Goal: Task Accomplishment & Management: Use online tool/utility

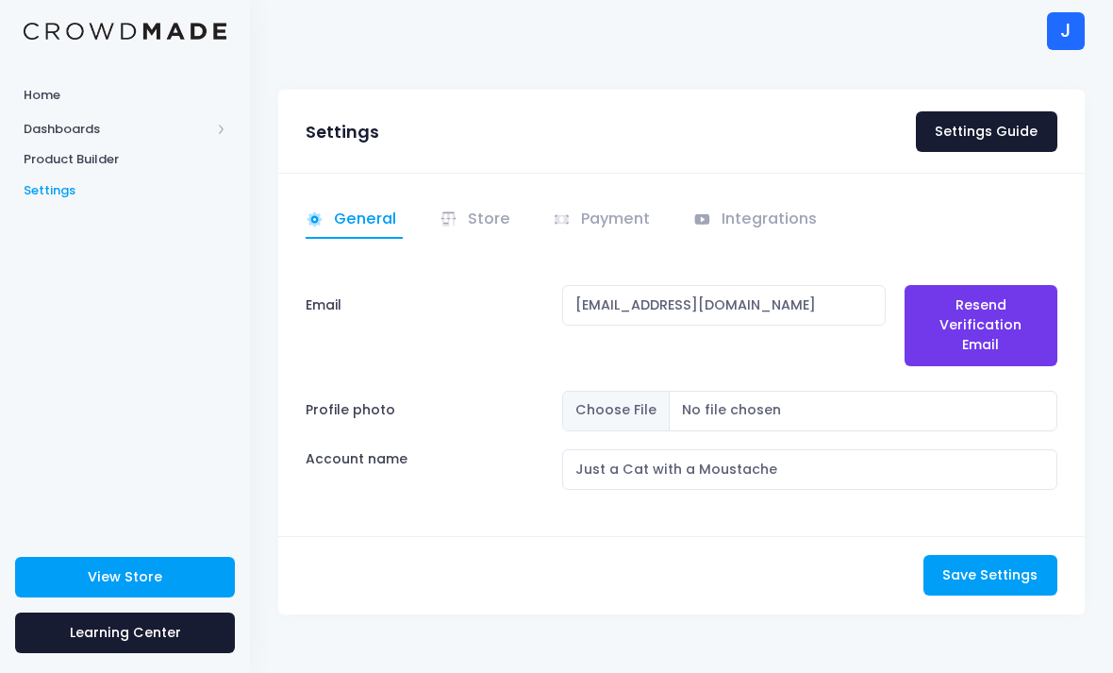
click at [85, 581] on link "View Store" at bounding box center [125, 577] width 220 height 41
click at [499, 225] on link "Store" at bounding box center [478, 220] width 77 height 37
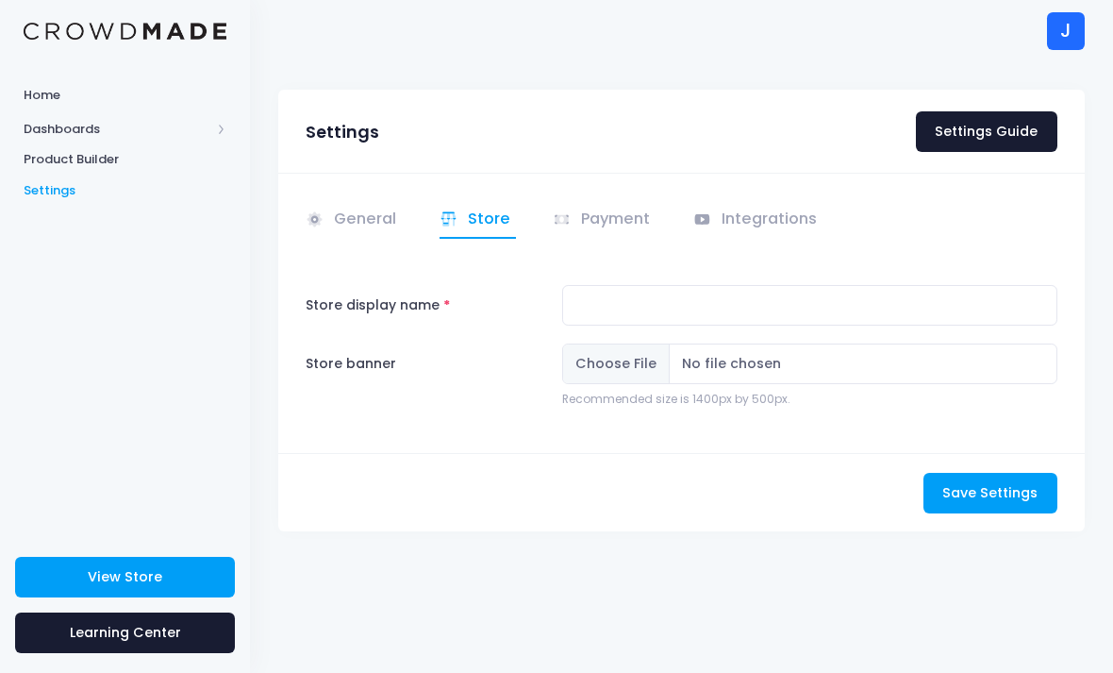
click at [407, 199] on div "General Store" at bounding box center [681, 313] width 807 height 280
click at [383, 230] on link "General" at bounding box center [354, 220] width 97 height 37
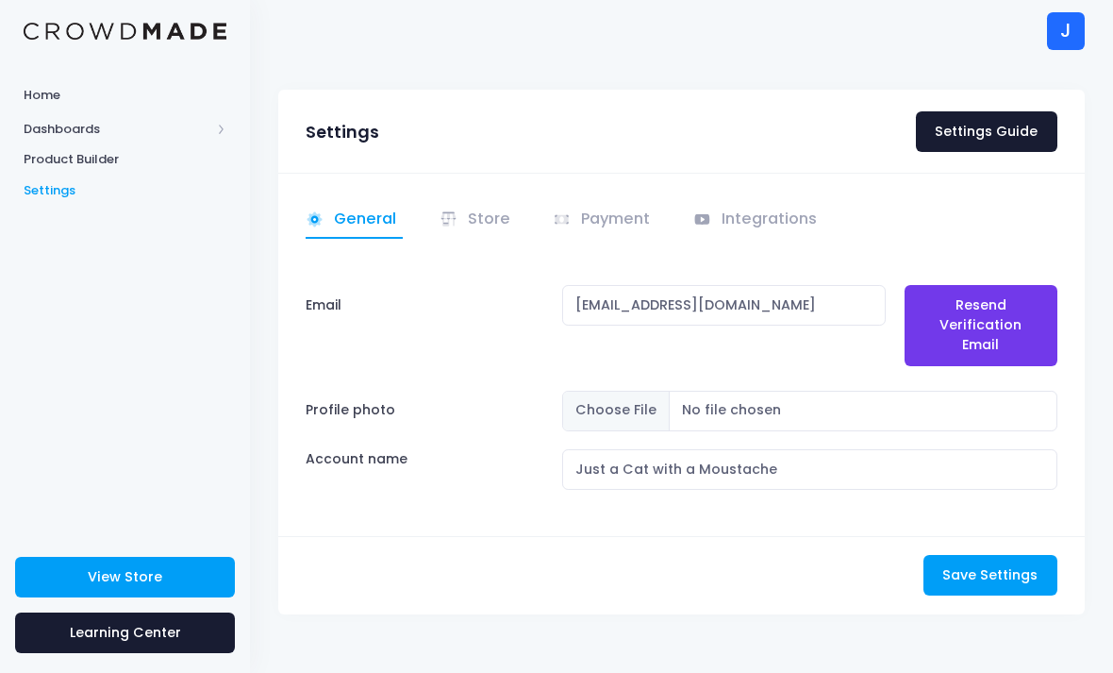
click at [472, 226] on link "Store" at bounding box center [478, 220] width 77 height 37
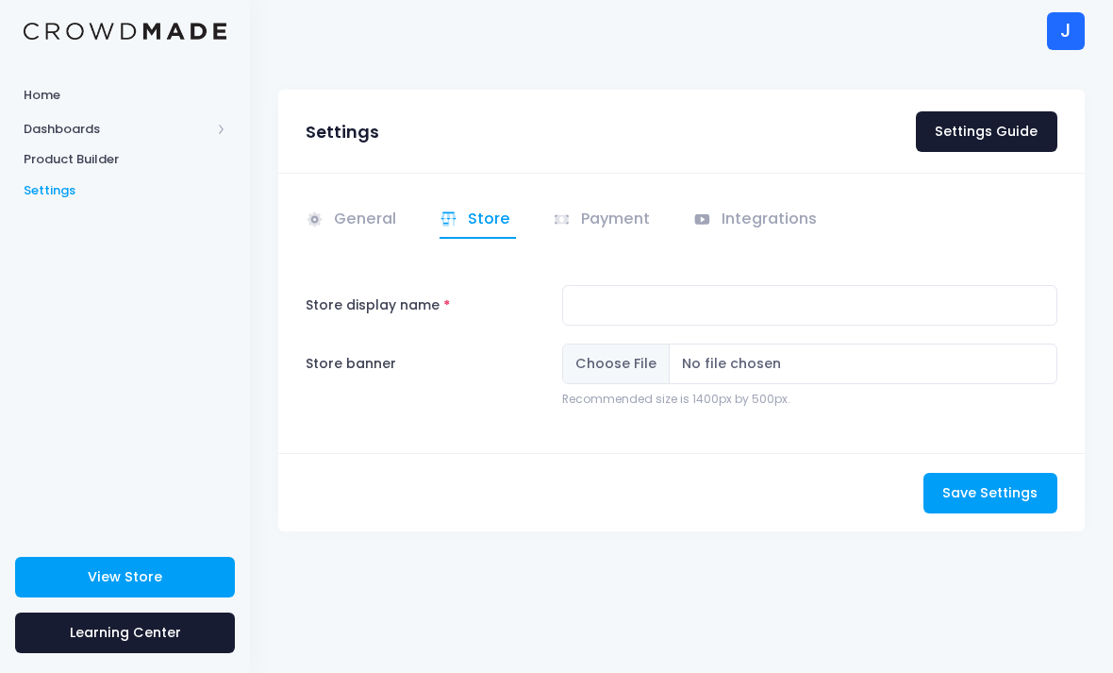
click at [358, 220] on link "General" at bounding box center [354, 220] width 97 height 37
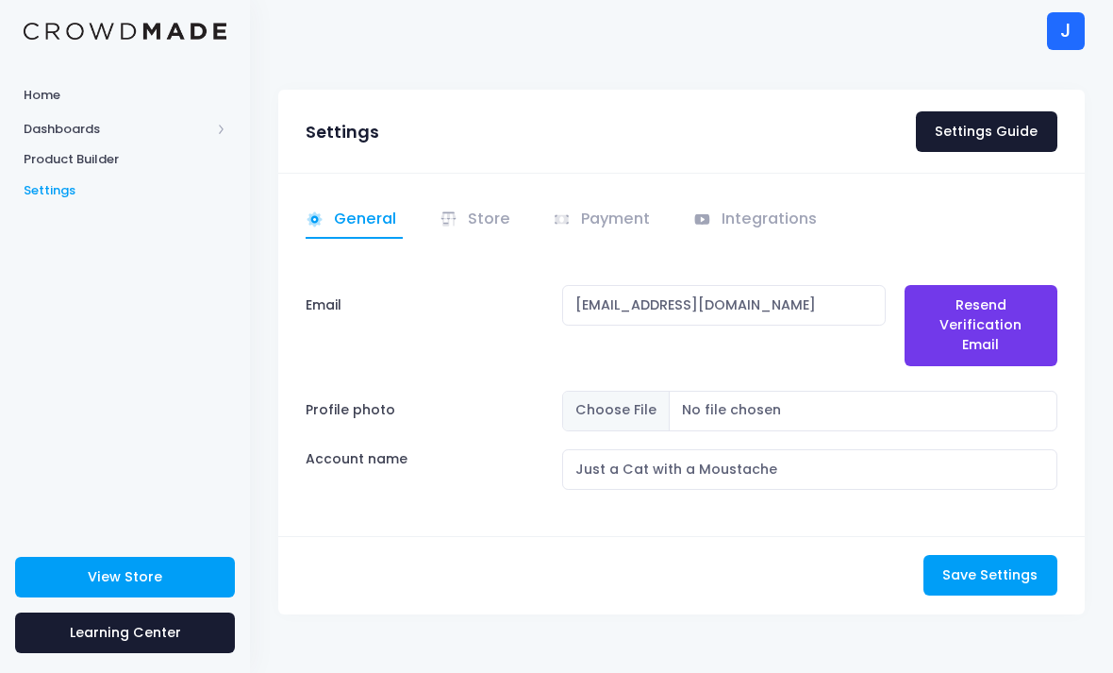
click at [26, 158] on span "Product Builder" at bounding box center [125, 159] width 203 height 19
click at [34, 147] on link "Product Builder" at bounding box center [125, 159] width 250 height 31
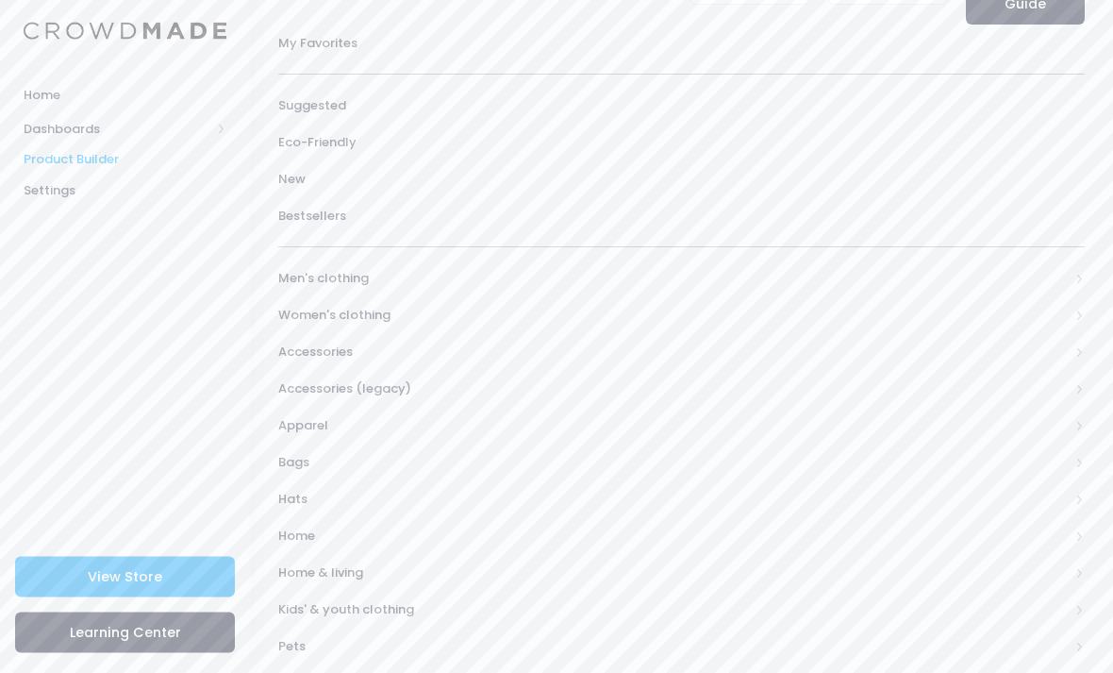
scroll to position [125, 0]
click at [308, 215] on span "Bestsellers" at bounding box center [681, 217] width 807 height 19
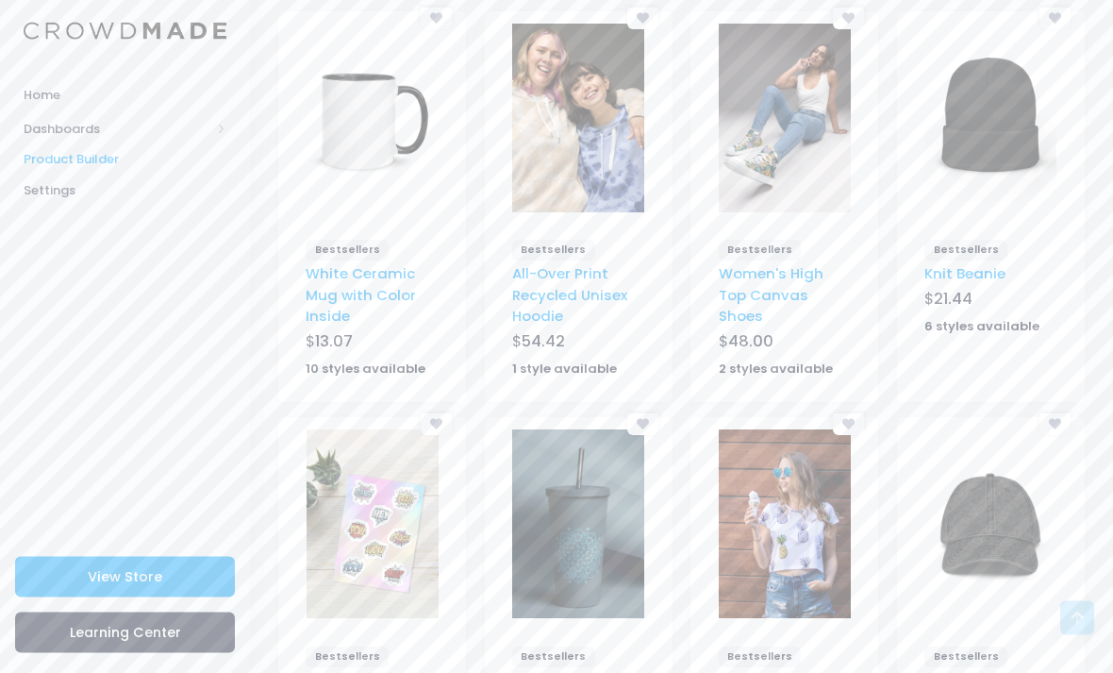
scroll to position [1505, 0]
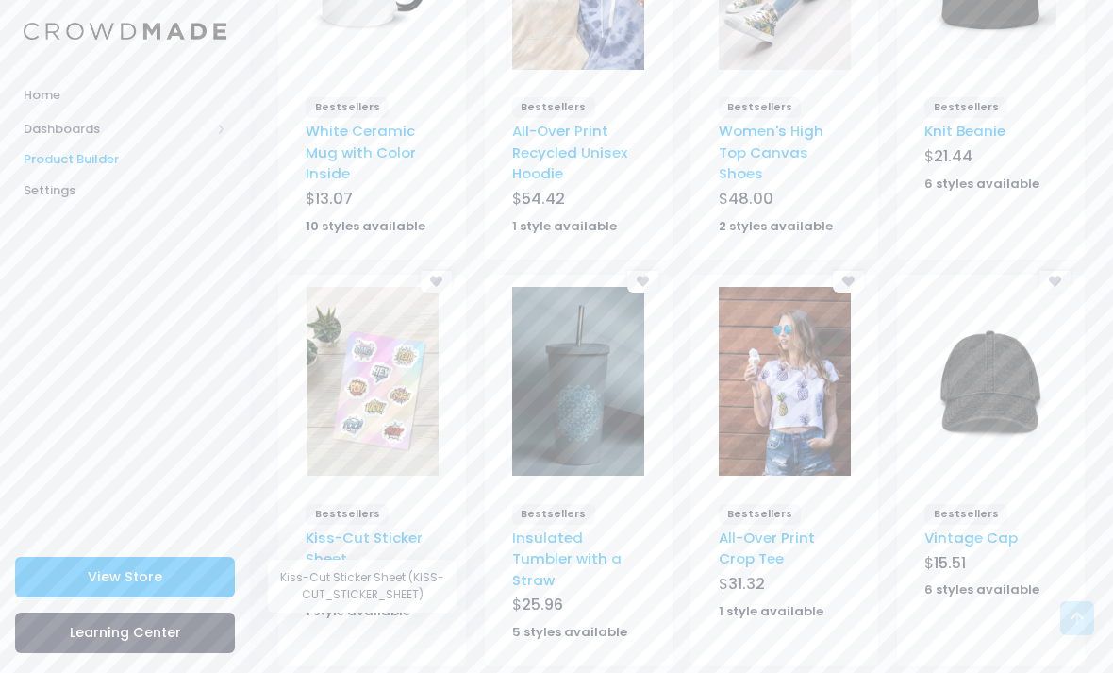
click at [412, 531] on link "Kiss-Cut Sticker Sheet" at bounding box center [364, 547] width 117 height 41
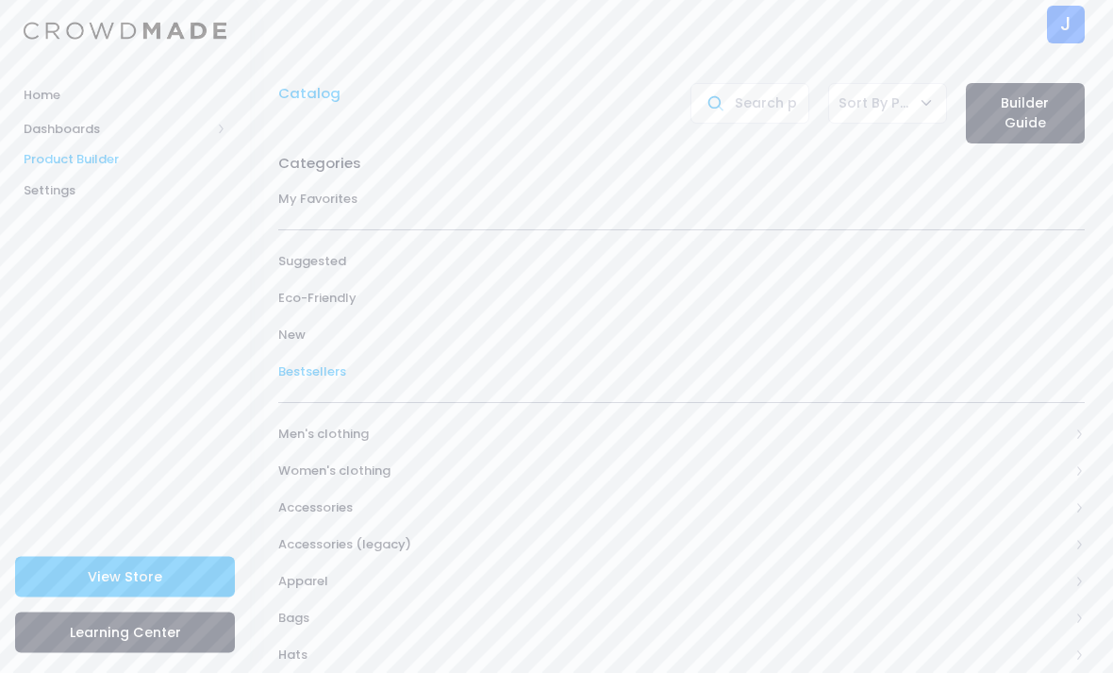
scroll to position [0, 0]
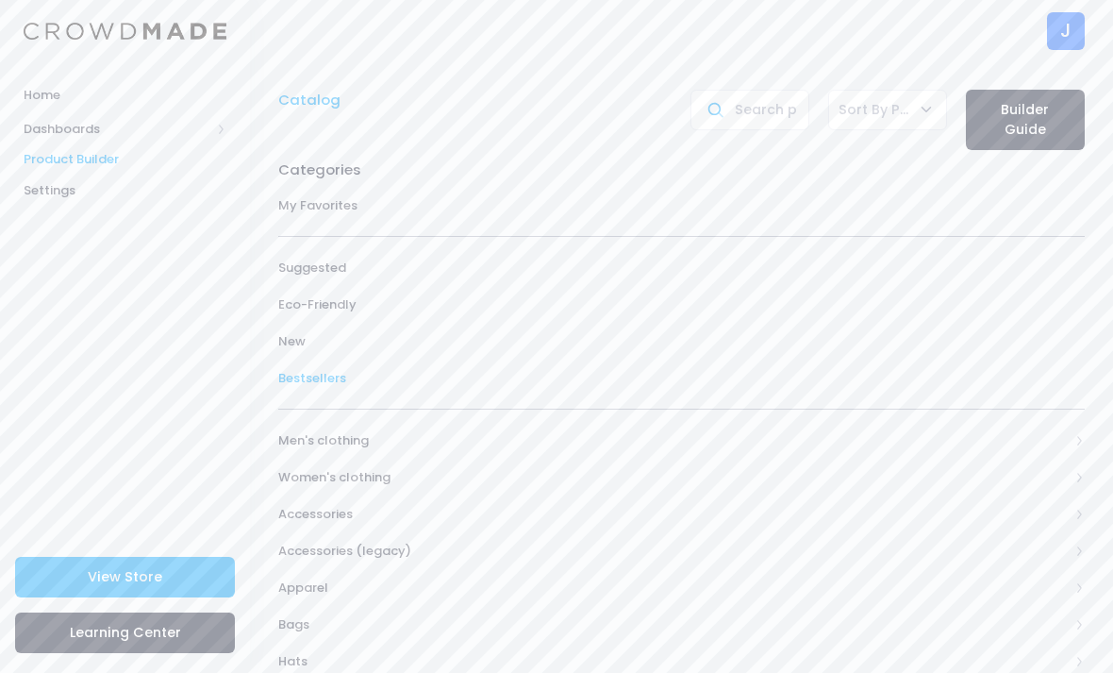
click at [59, 130] on span "Dashboards" at bounding box center [117, 129] width 187 height 19
click at [86, 153] on span "Overview" at bounding box center [141, 159] width 173 height 19
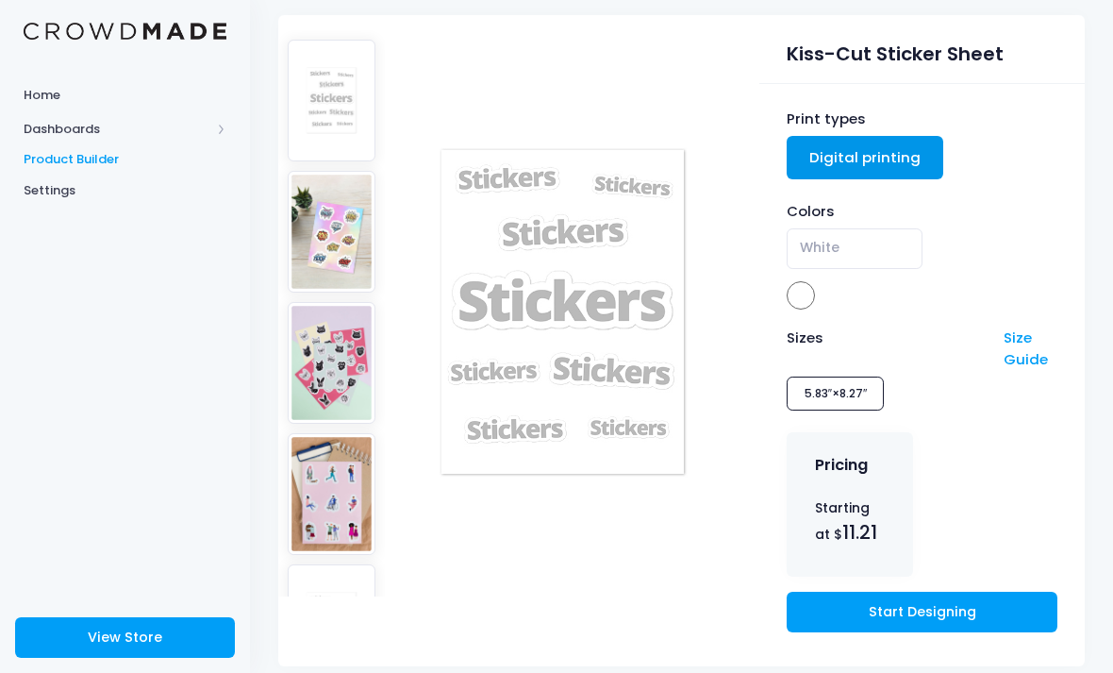
scroll to position [148, 0]
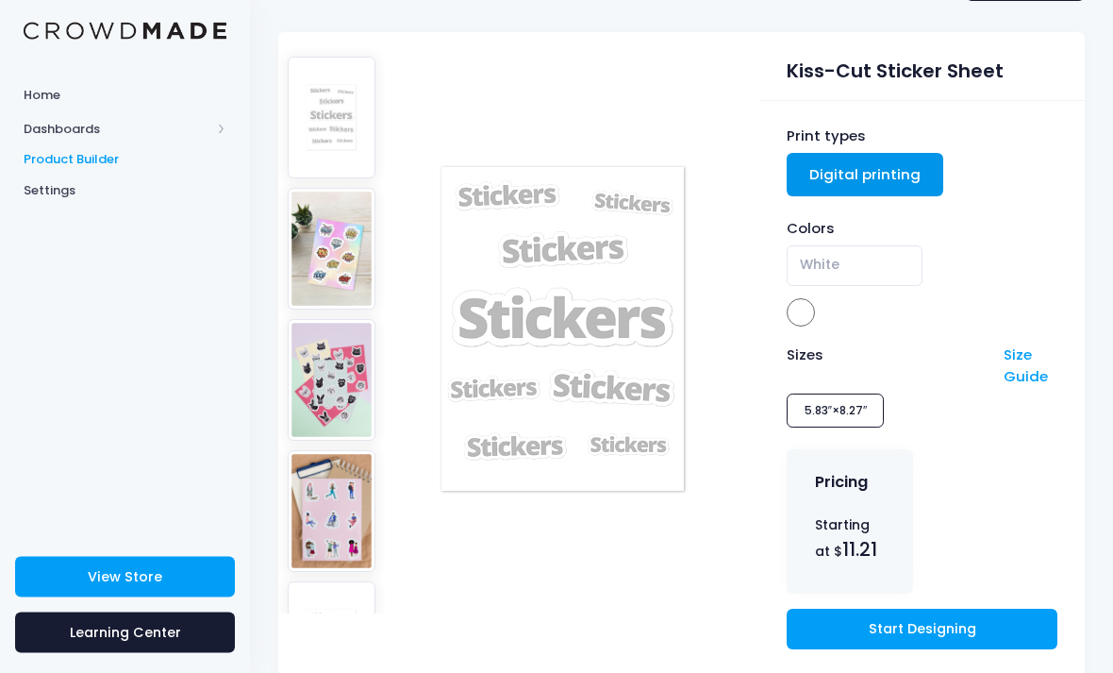
click at [347, 228] on img at bounding box center [332, 250] width 88 height 122
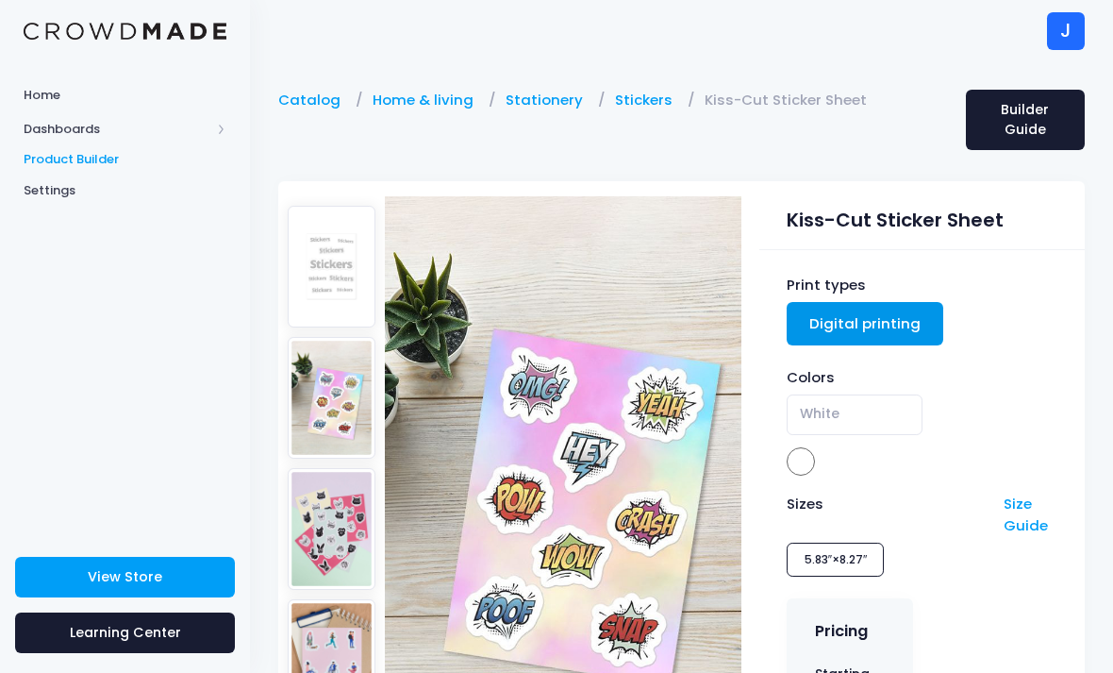
scroll to position [149, 0]
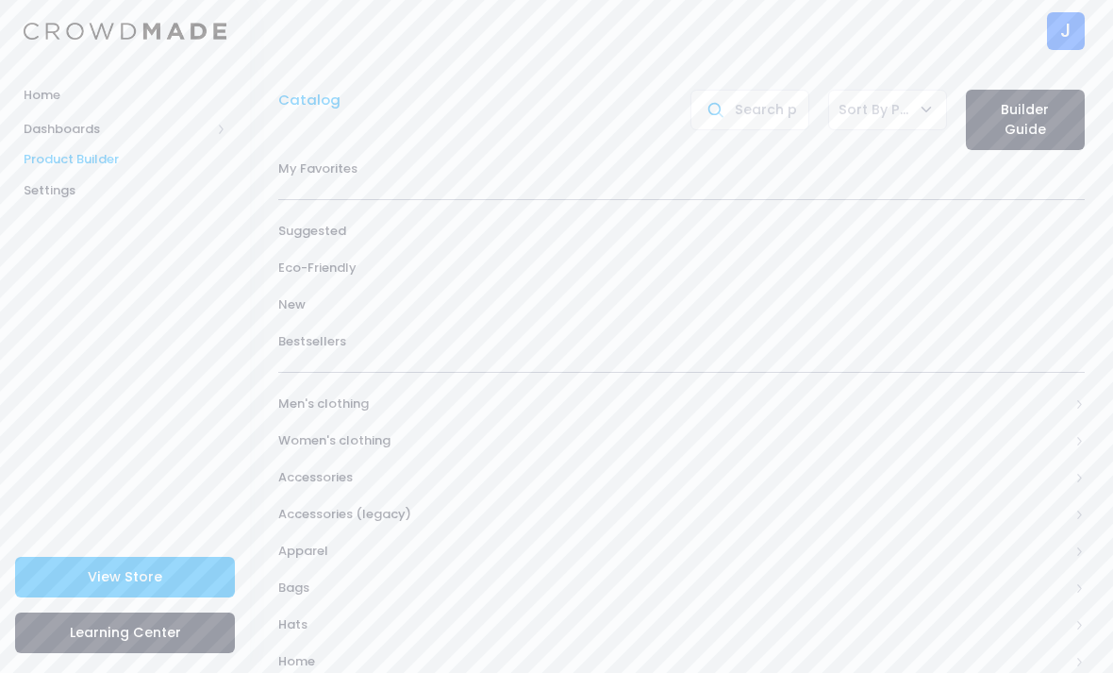
click at [57, 129] on span "Dashboards" at bounding box center [117, 129] width 187 height 19
click at [77, 150] on span "Overview" at bounding box center [141, 159] width 173 height 19
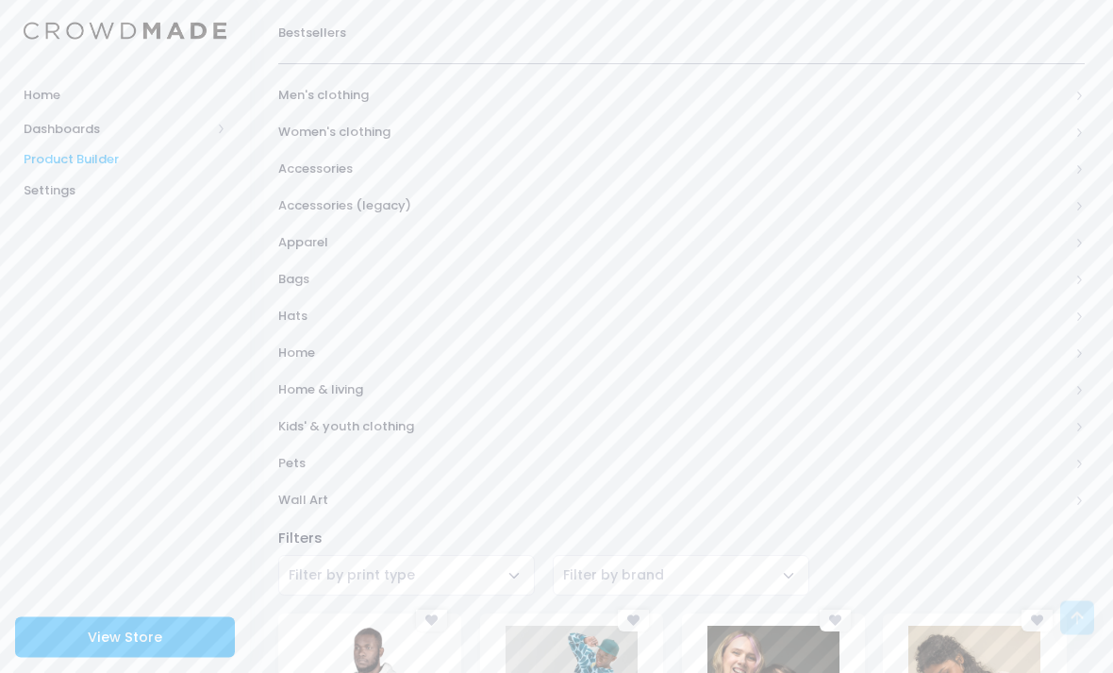
scroll to position [308, 0]
click at [343, 381] on span "Home & living" at bounding box center [673, 389] width 790 height 19
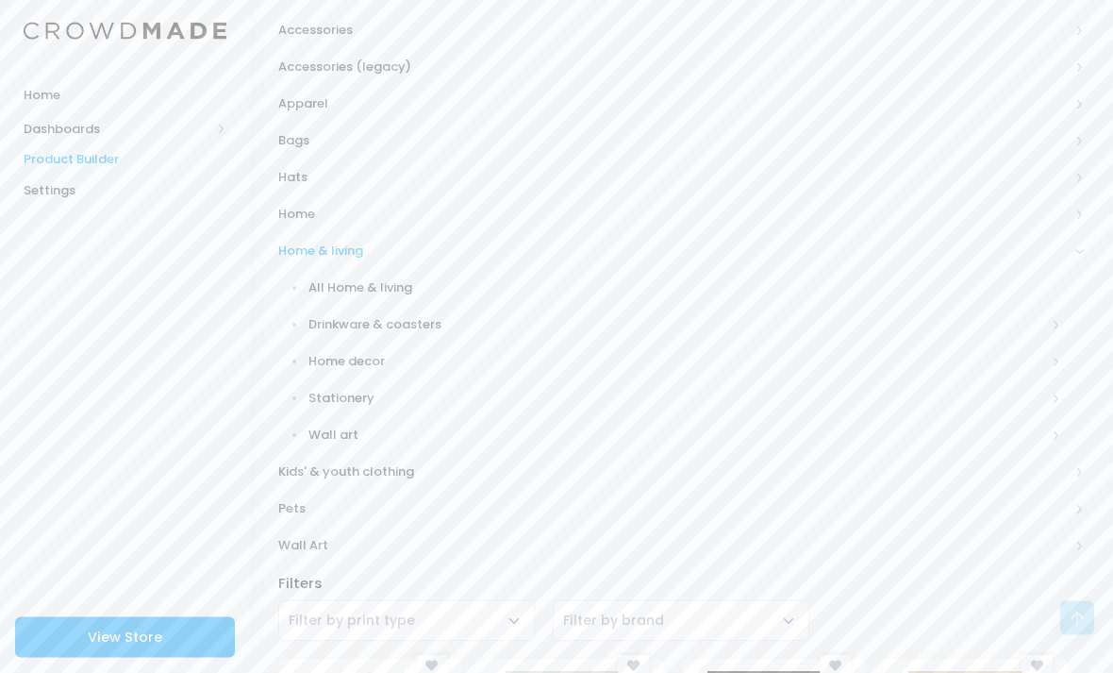
scroll to position [382, 0]
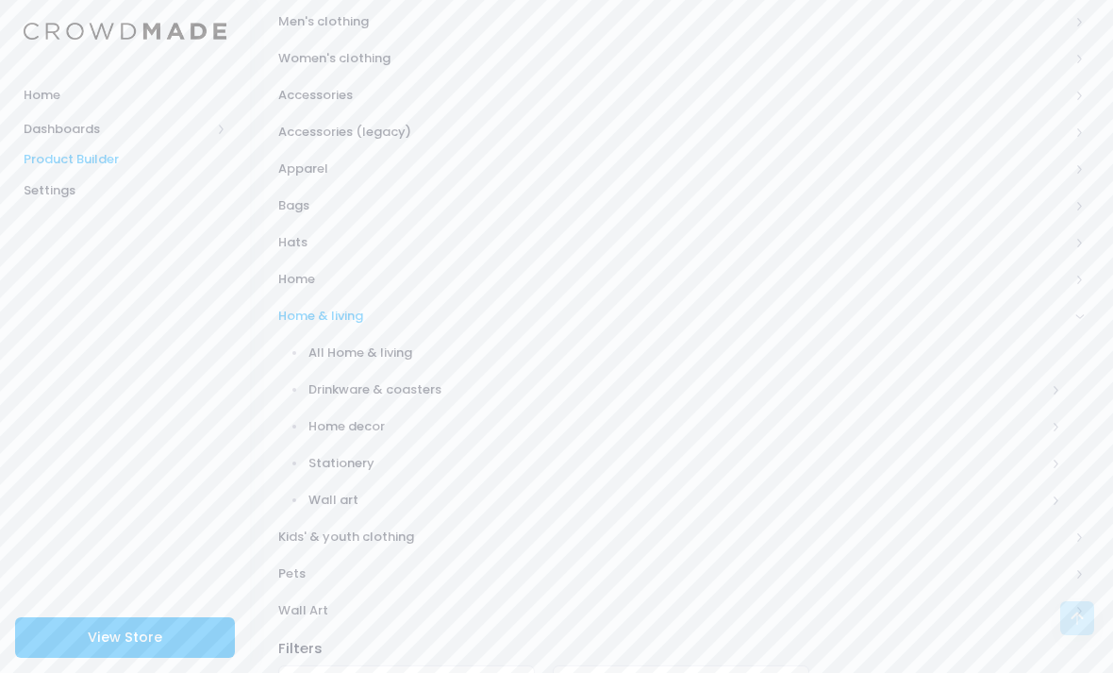
click at [373, 167] on span "Apparel" at bounding box center [673, 168] width 790 height 19
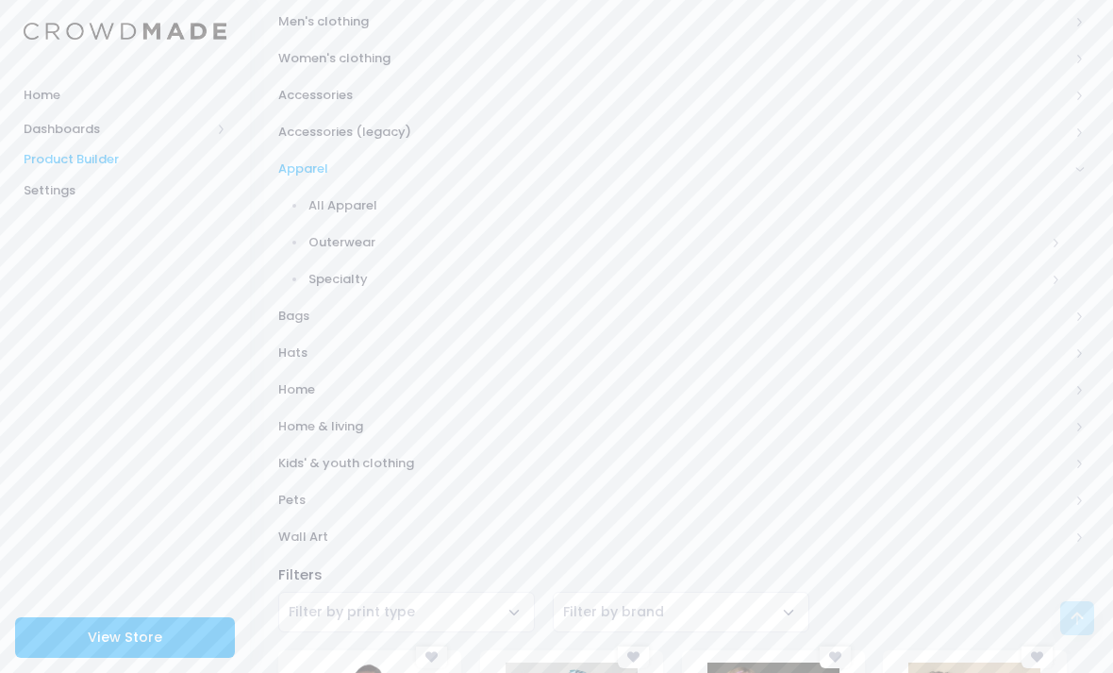
click at [422, 123] on span "Accessories (legacy)" at bounding box center [673, 132] width 790 height 19
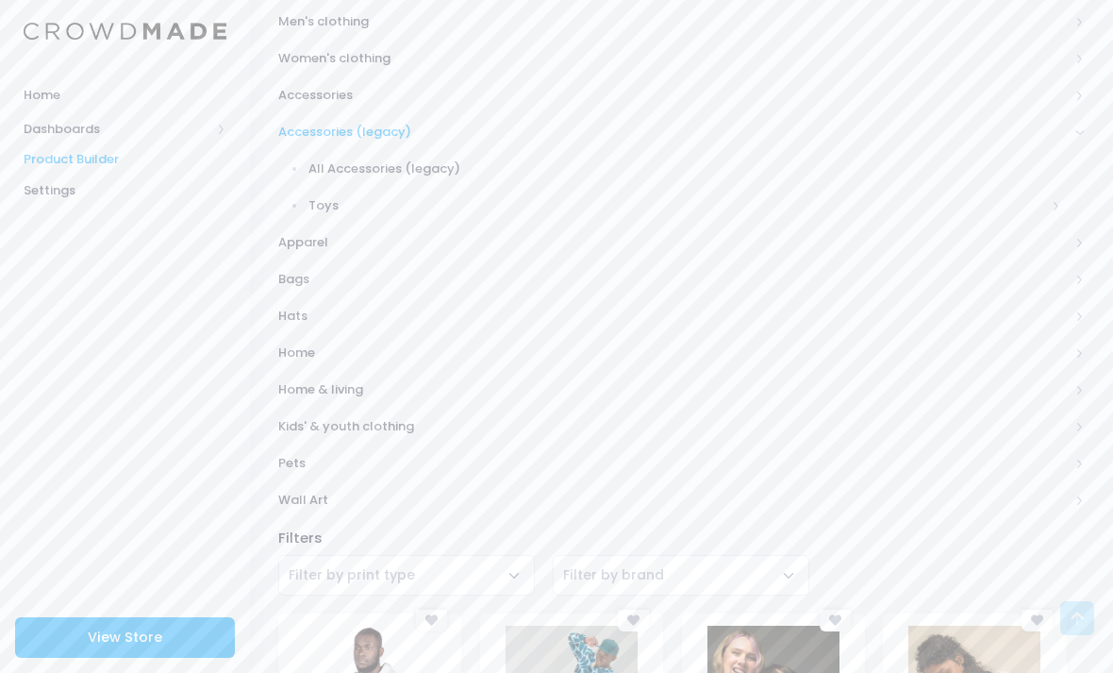
click at [348, 76] on span "Accessories" at bounding box center [681, 94] width 807 height 37
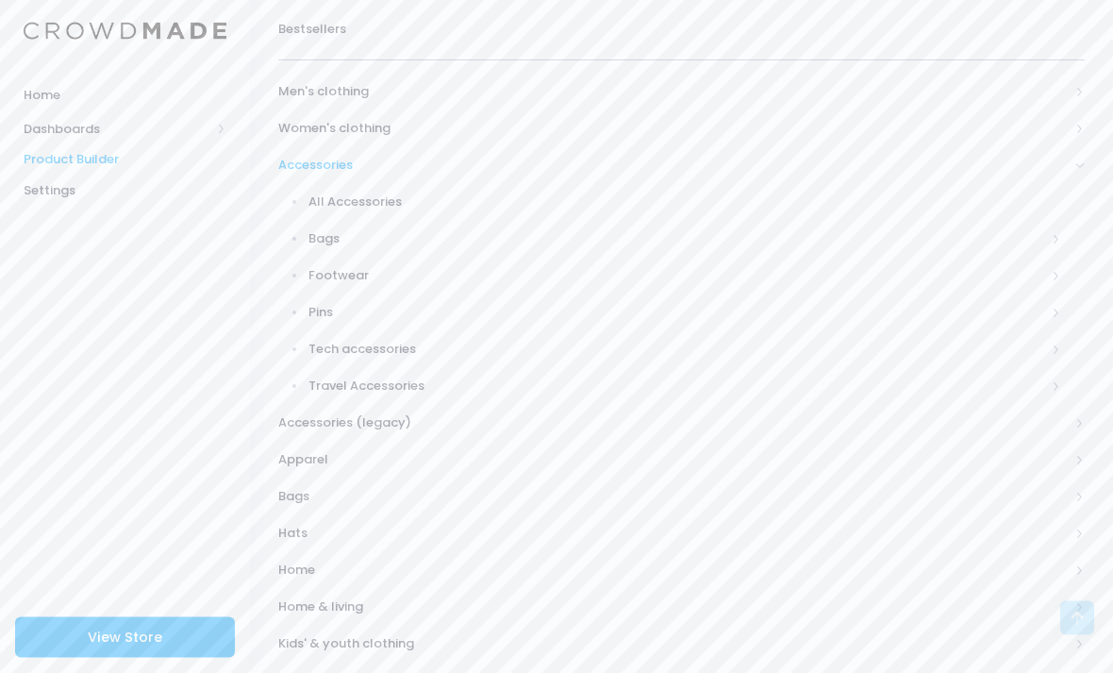
click at [363, 88] on span "Men's clothing" at bounding box center [673, 92] width 790 height 19
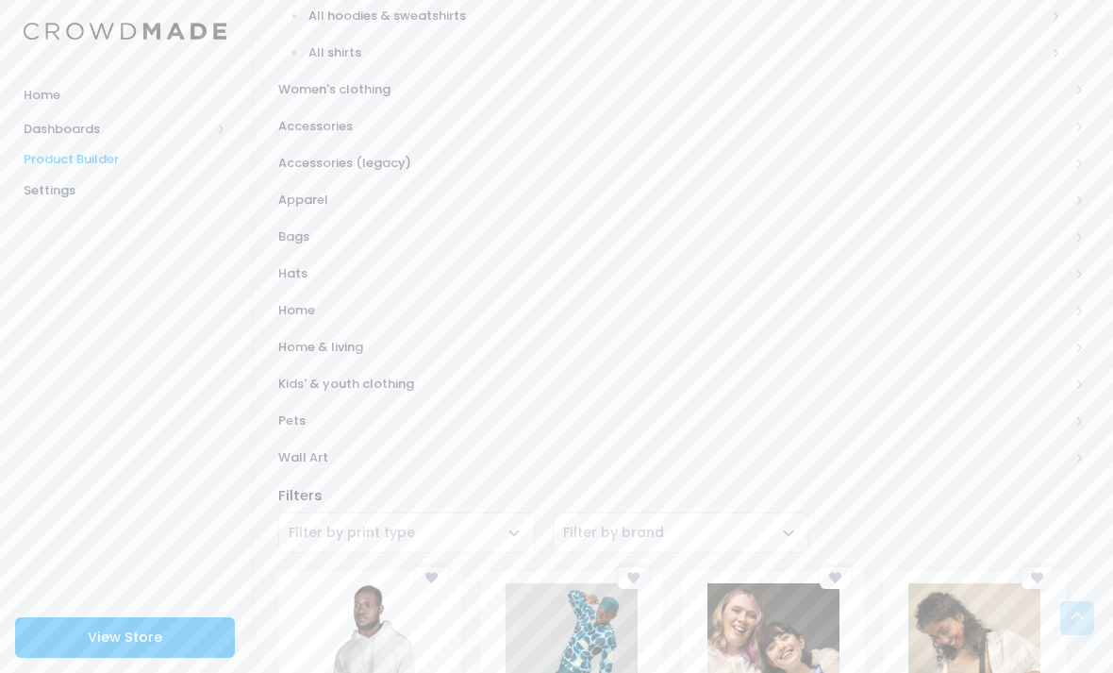
scroll to position [501, 0]
click at [337, 189] on span "Apparel" at bounding box center [673, 197] width 790 height 19
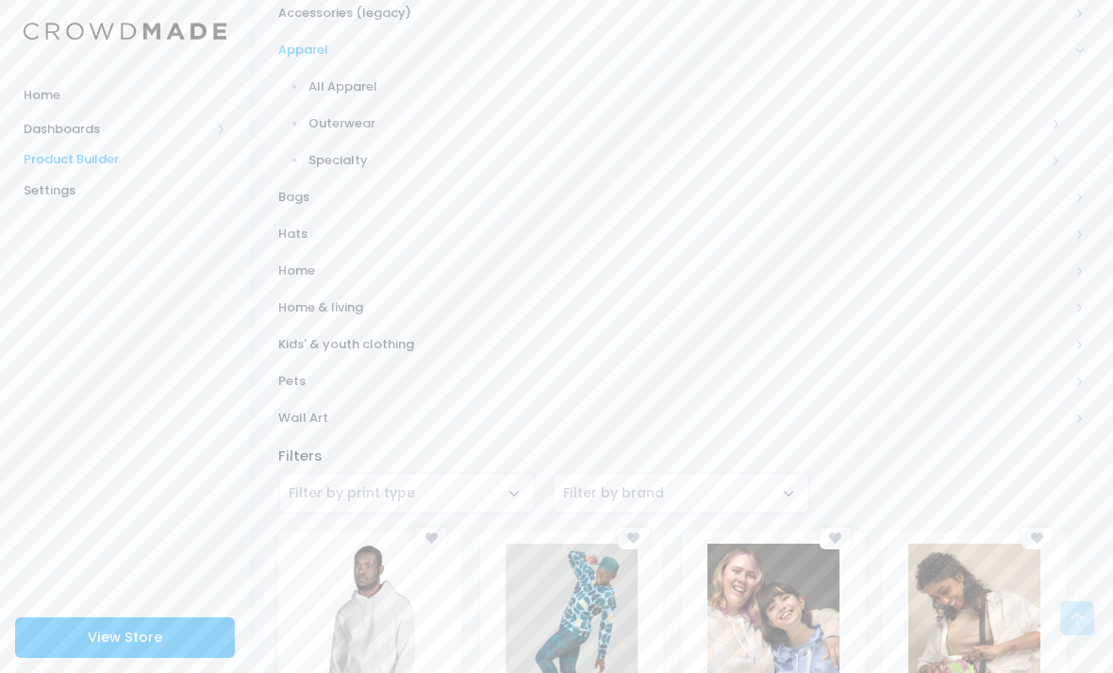
click at [320, 193] on span "Bags" at bounding box center [673, 197] width 790 height 19
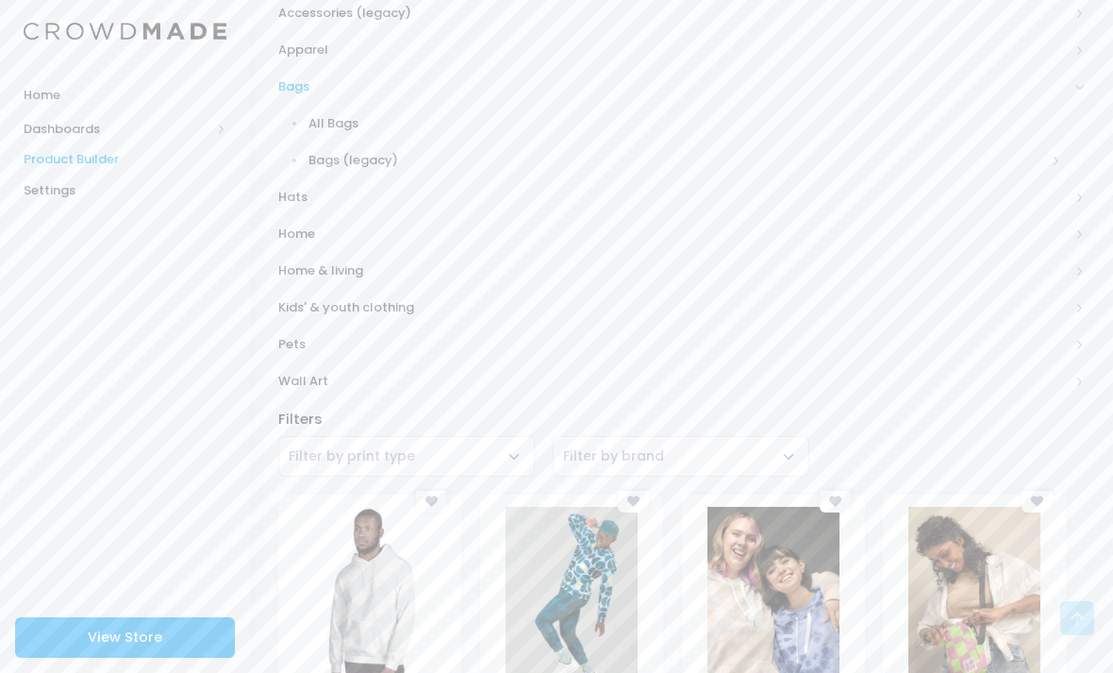
click at [347, 193] on span "Hats" at bounding box center [673, 197] width 790 height 19
click at [370, 225] on span "Home" at bounding box center [673, 234] width 790 height 19
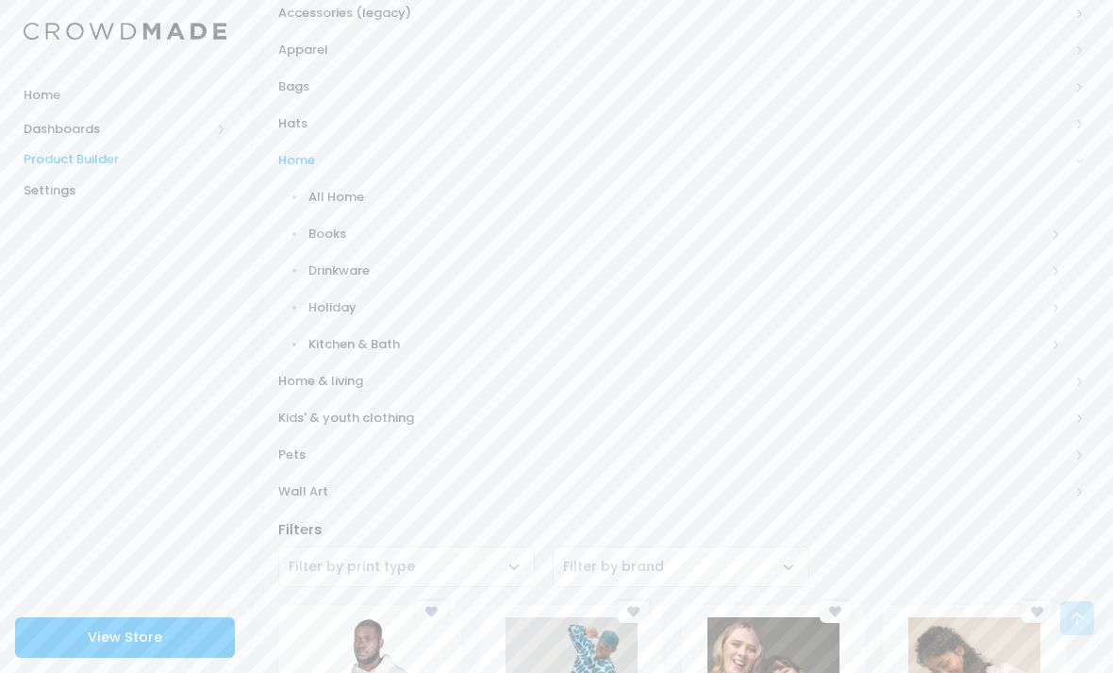
click at [376, 362] on span "Home & living" at bounding box center [681, 380] width 807 height 37
click at [402, 410] on span "Kids' & youth clothing" at bounding box center [673, 417] width 790 height 19
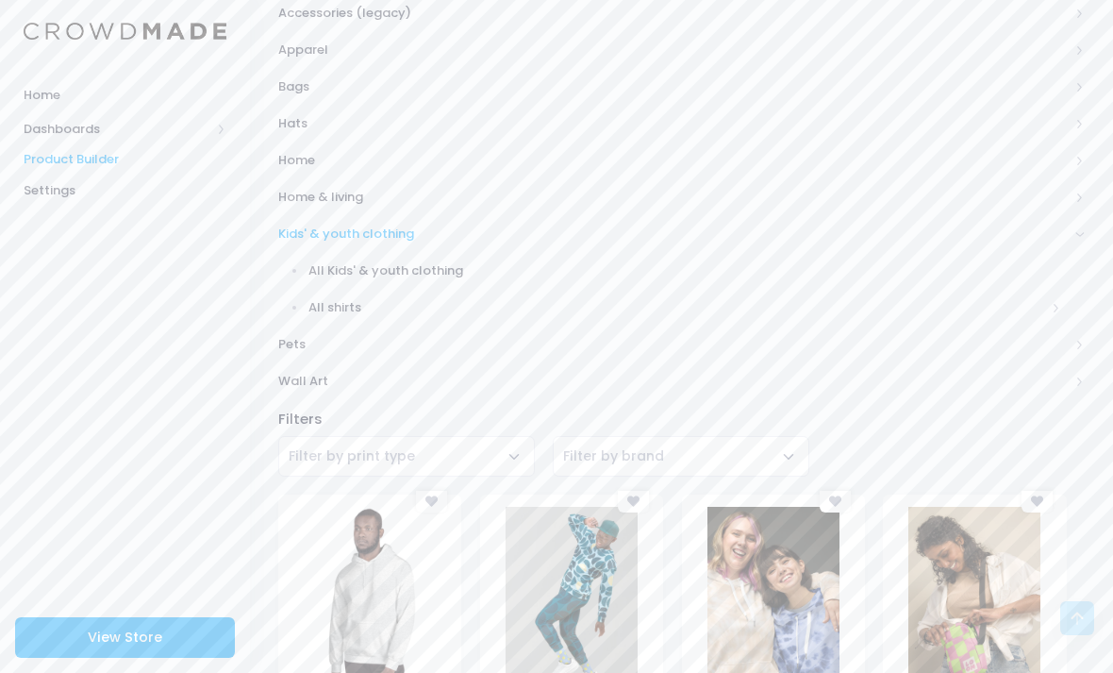
click at [296, 335] on span "Pets" at bounding box center [673, 344] width 790 height 19
click at [324, 378] on span "Wall Art" at bounding box center [673, 381] width 790 height 19
click at [318, 410] on div "Filters" at bounding box center [681, 418] width 825 height 21
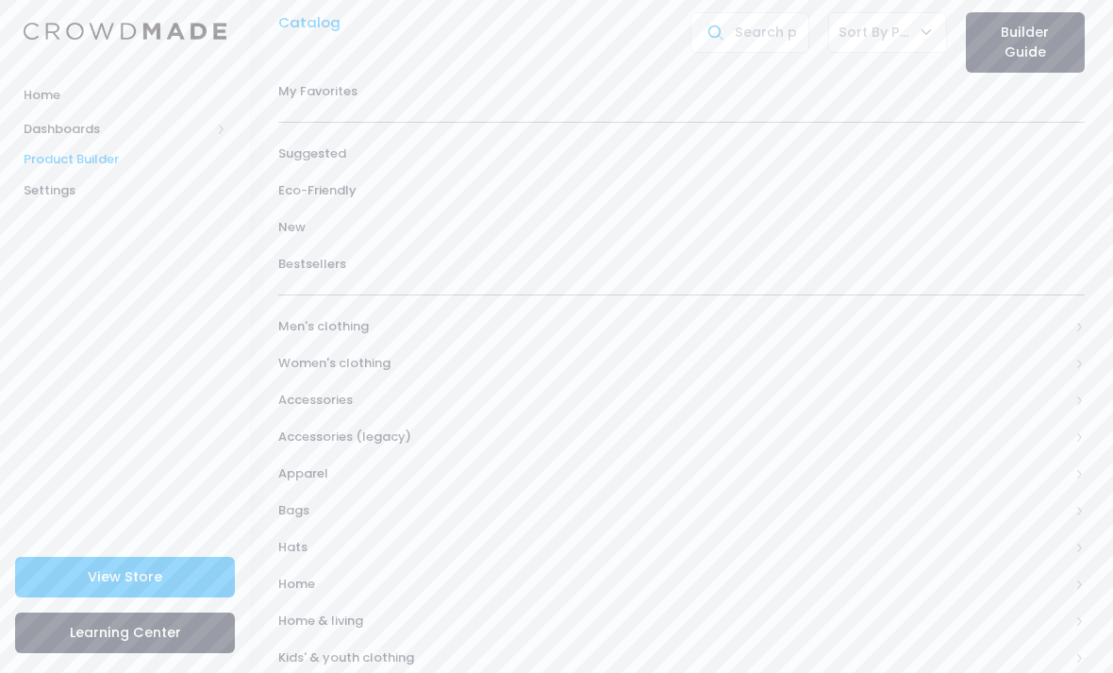
scroll to position [0, 0]
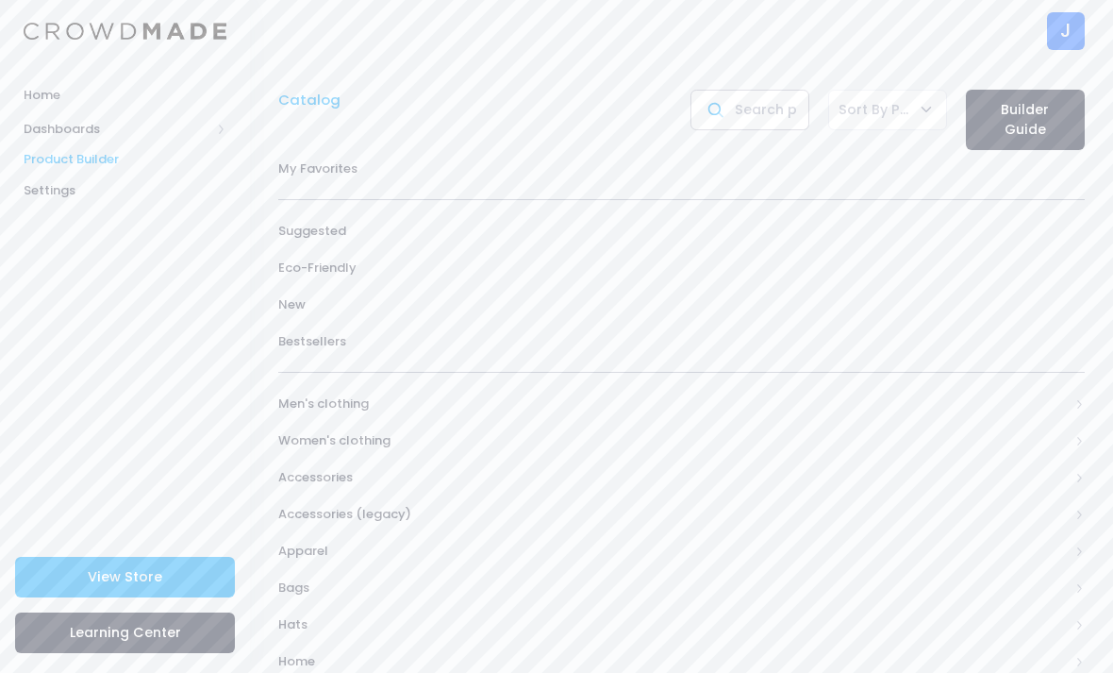
click at [748, 101] on input "text" at bounding box center [749, 110] width 119 height 41
type input "Desk"
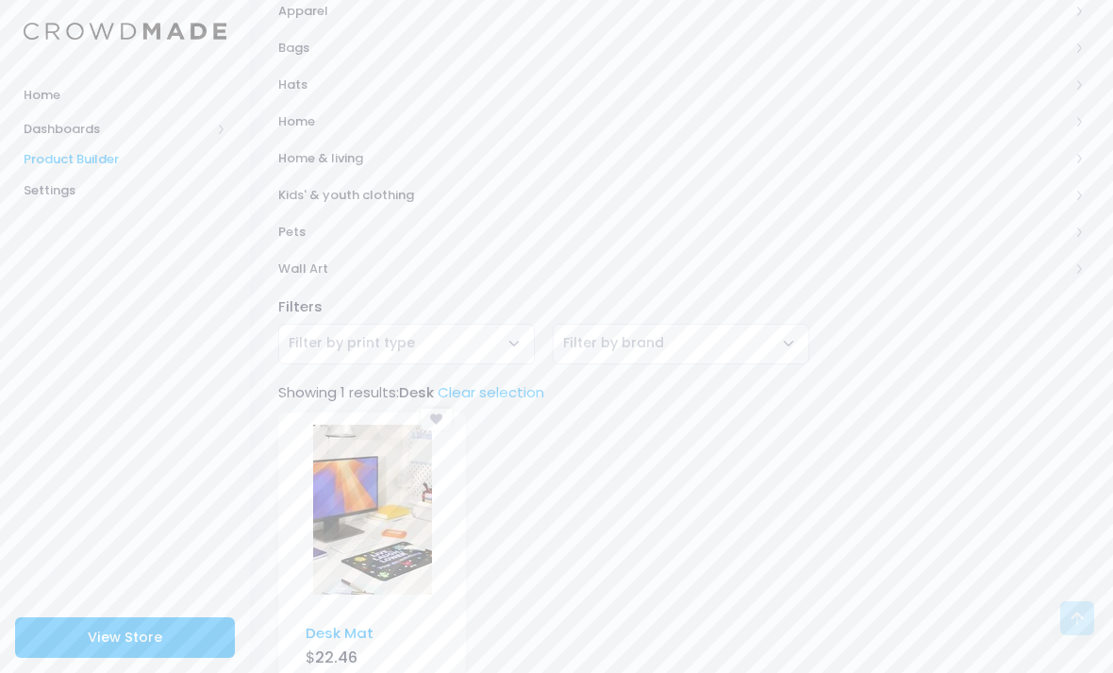
scroll to position [594, 0]
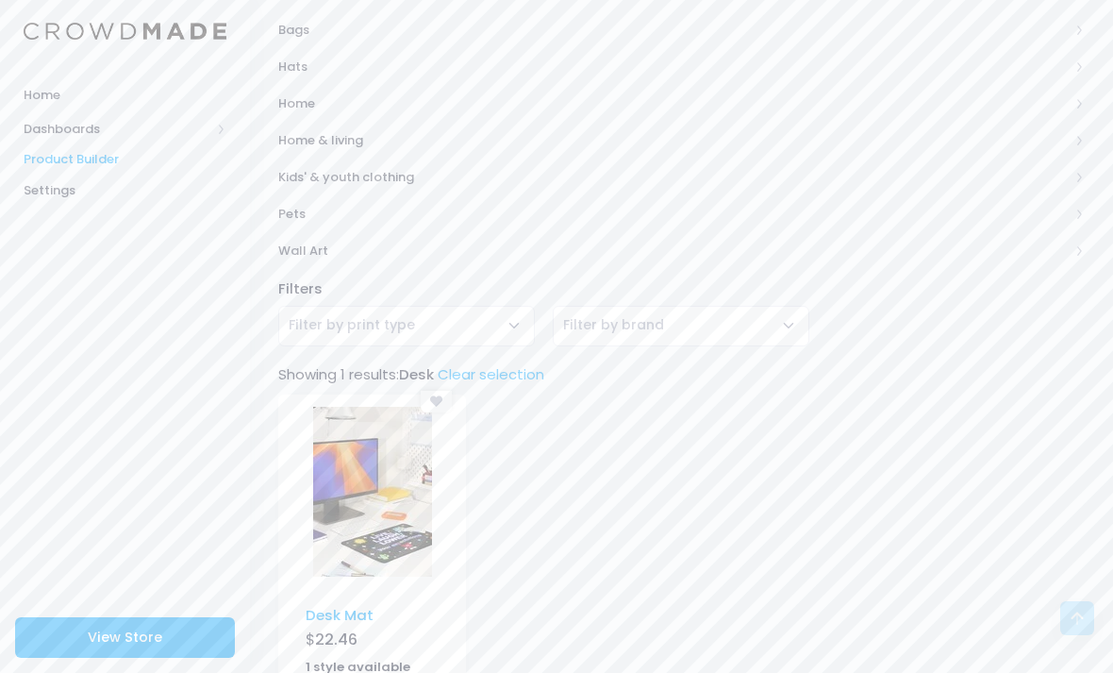
click at [407, 544] on img at bounding box center [372, 492] width 119 height 170
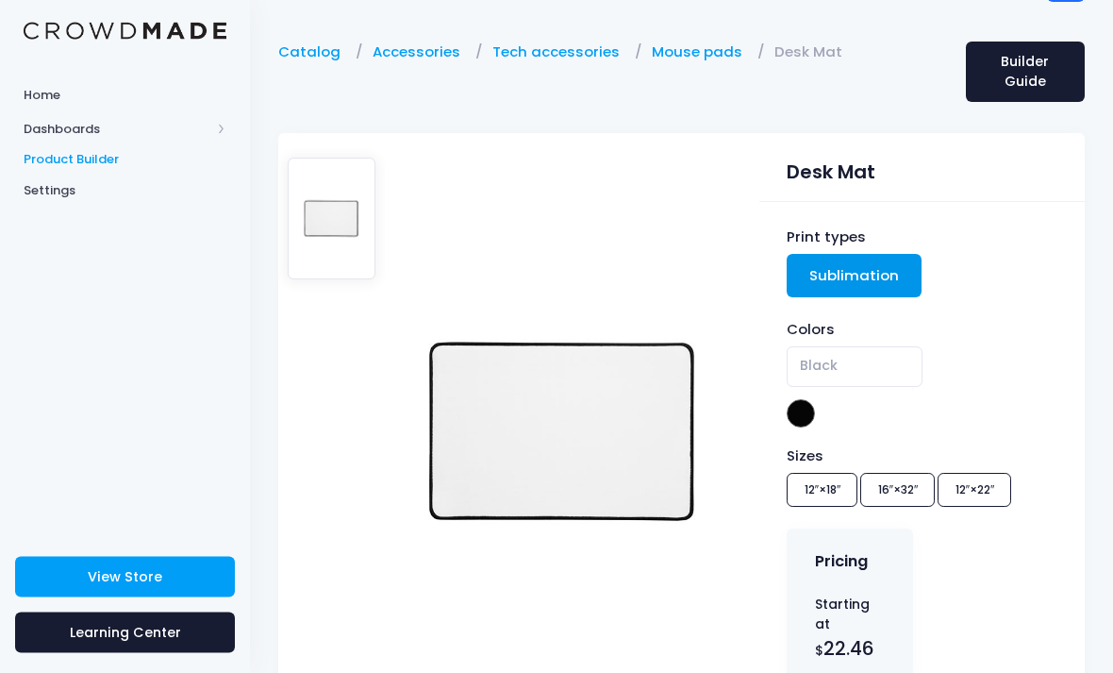
scroll to position [48, 0]
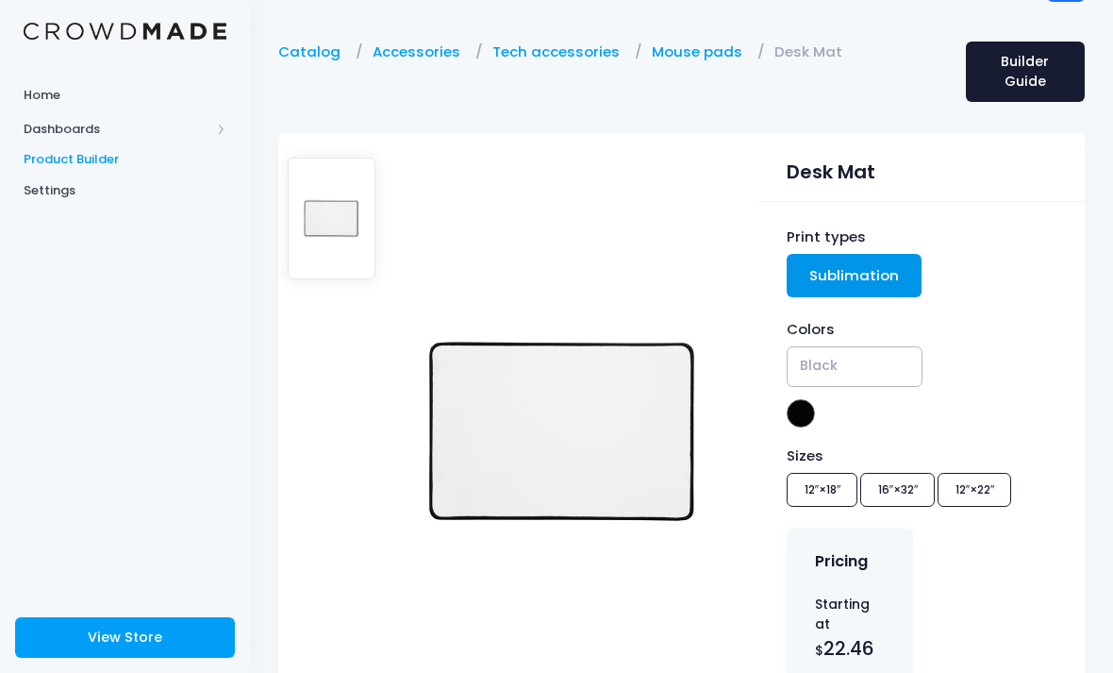
click at [889, 360] on span "Black" at bounding box center [854, 366] width 135 height 41
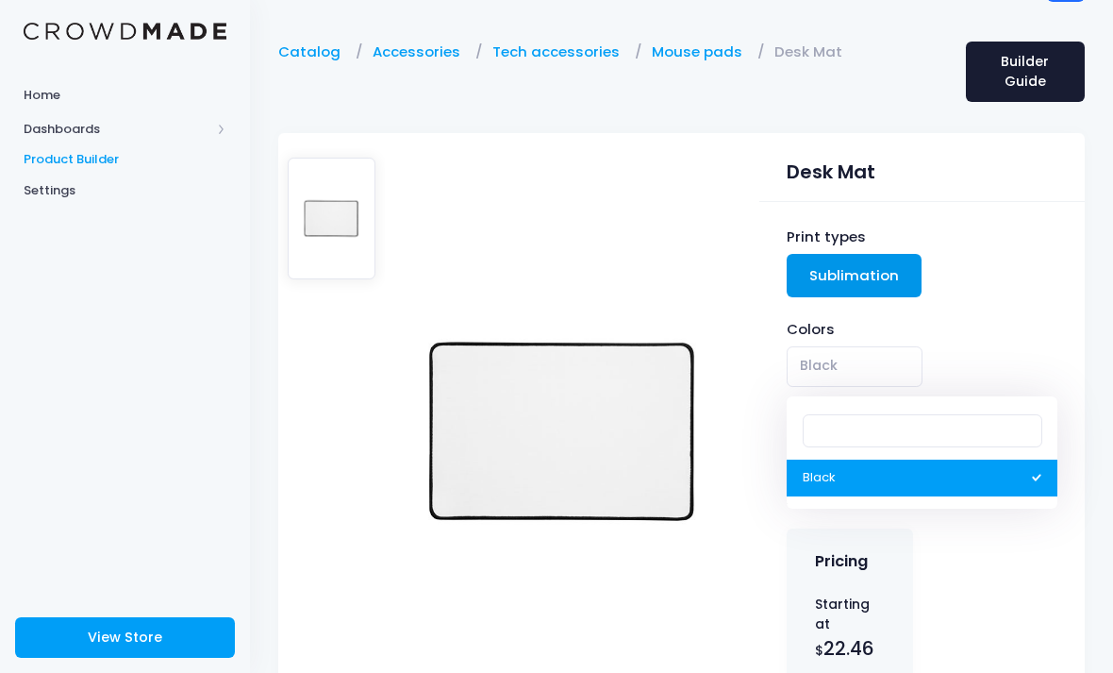
click at [959, 299] on div "Print types Sublimation" at bounding box center [922, 264] width 270 height 76
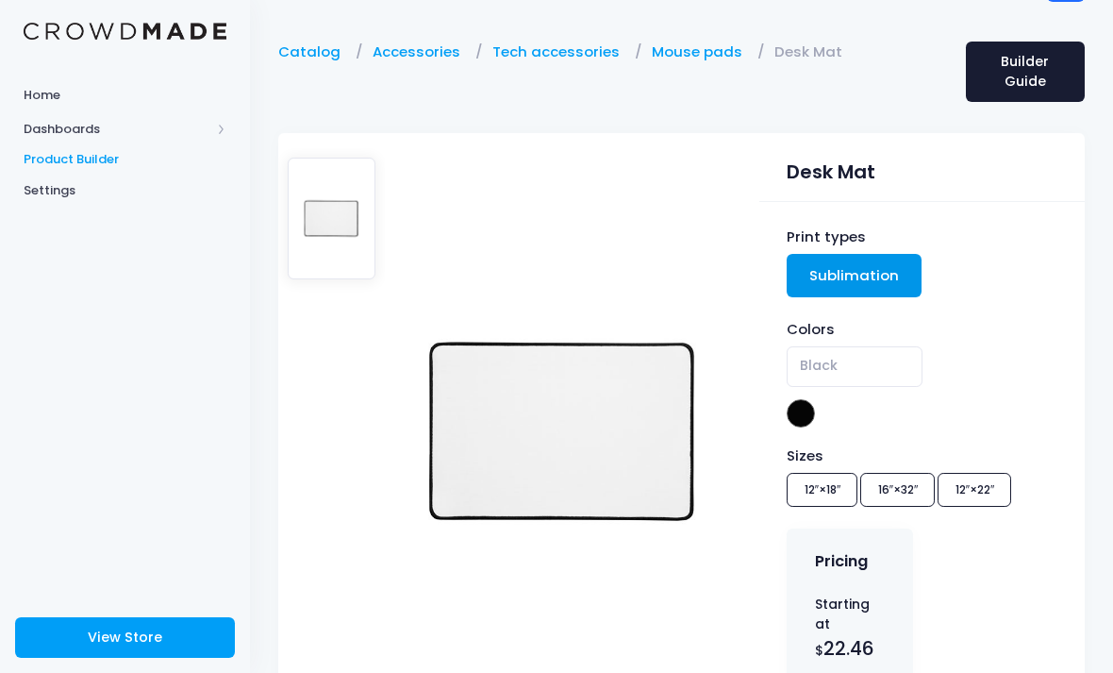
click at [841, 489] on div "Sizes 12″×18″ 16″×32″ 12″×22″" at bounding box center [922, 479] width 270 height 68
click at [925, 470] on div "Sizes 12″×18″ 16″×32″ 12″×22″" at bounding box center [922, 479] width 270 height 68
click at [995, 480] on div "Sizes 12″×18″ 16″×32″ 12″×22″" at bounding box center [922, 479] width 270 height 68
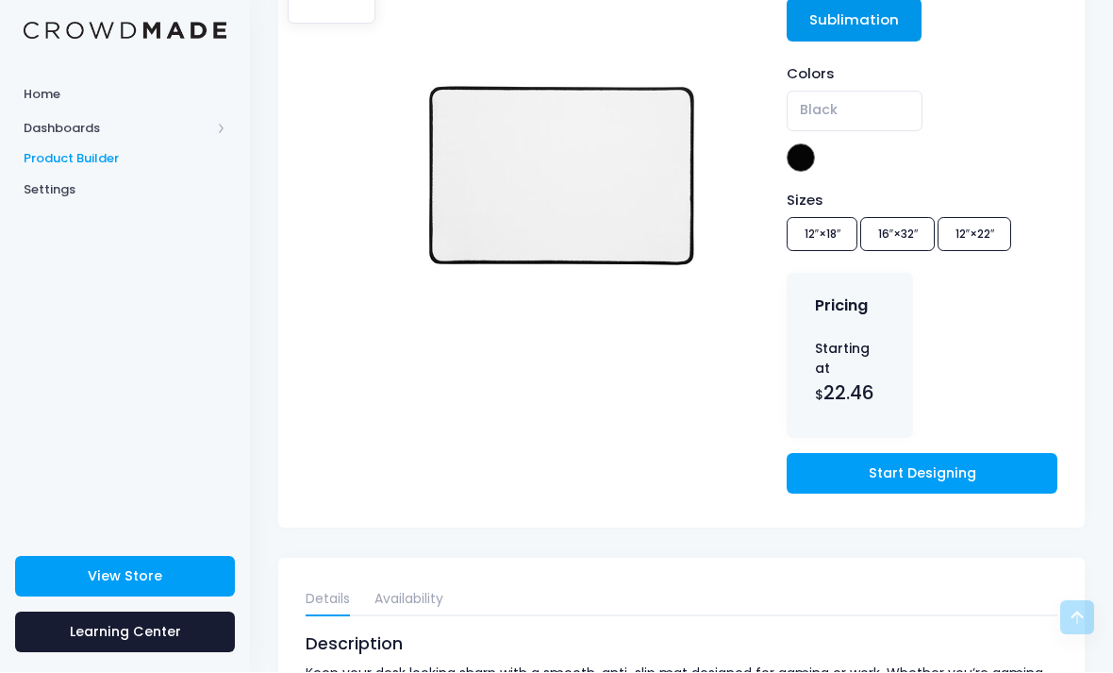
scroll to position [304, 0]
click at [906, 242] on div "Sizes 12″×18″ 16″×32″ 12″×22″" at bounding box center [922, 224] width 270 height 68
click at [903, 241] on div "Sizes 12″×18″ 16″×32″ 12″×22″" at bounding box center [922, 224] width 270 height 68
click at [843, 111] on span "Black" at bounding box center [854, 111] width 135 height 41
click at [796, 159] on span at bounding box center [801, 157] width 28 height 28
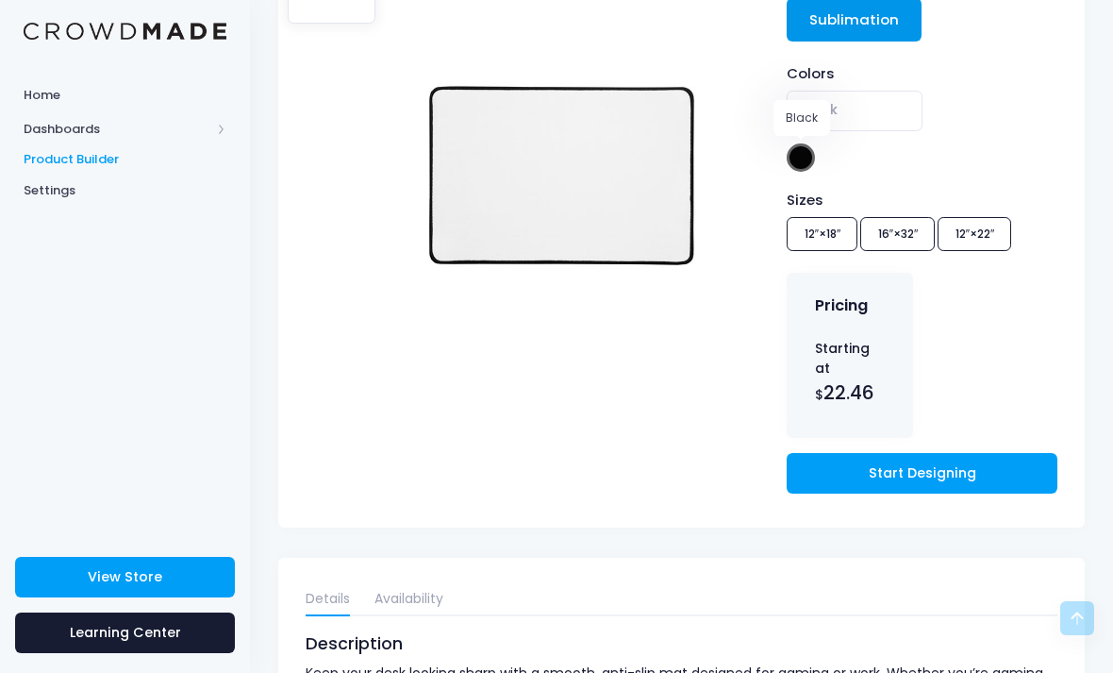
click at [893, 237] on div "Sizes 12″×18″ 16″×32″ 12″×22″" at bounding box center [922, 224] width 270 height 68
click at [911, 243] on div "Sizes 12″×18″ 16″×32″ 12″×22″" at bounding box center [922, 224] width 270 height 68
click at [986, 217] on div "Sizes 12″×18″ 16″×32″ 12″×22″" at bounding box center [922, 224] width 270 height 68
click at [916, 238] on div "Sizes 12″×18″ 16″×32″ 12″×22″" at bounding box center [922, 224] width 270 height 68
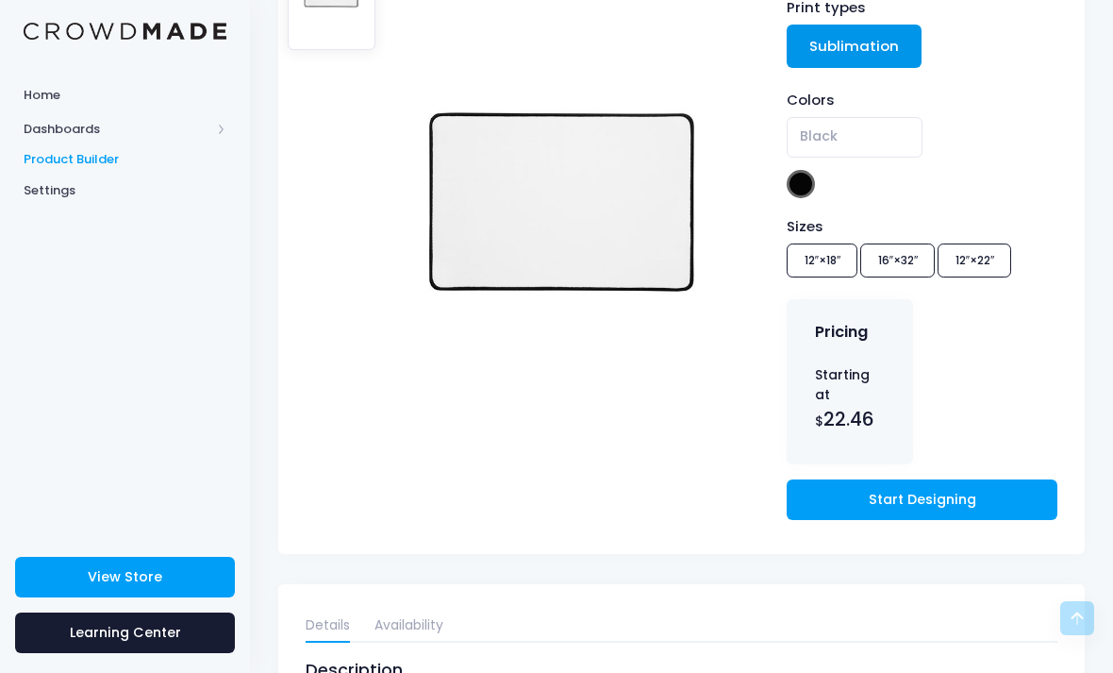
scroll to position [271, 0]
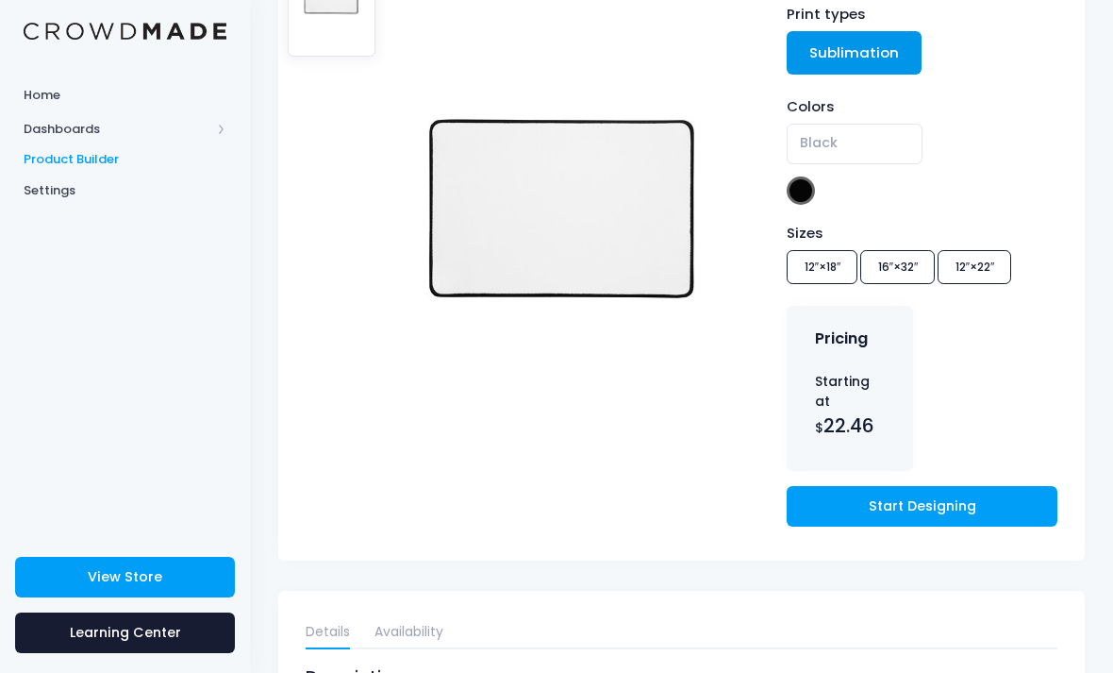
click at [962, 486] on link "Start Designing" at bounding box center [922, 506] width 270 height 41
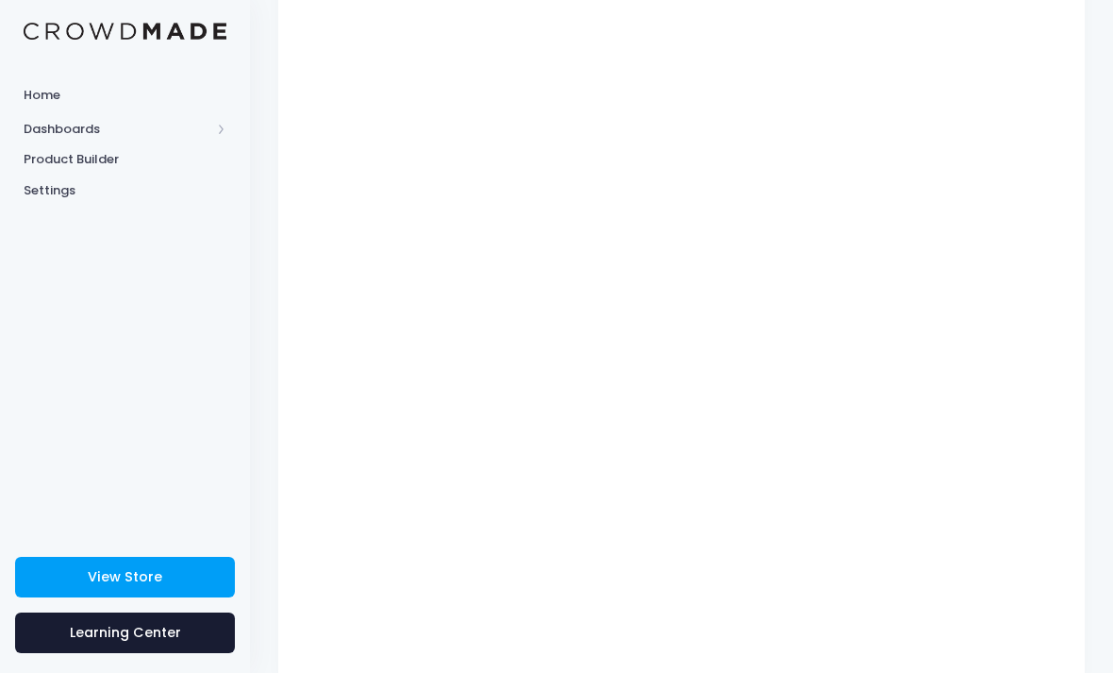
scroll to position [277, 0]
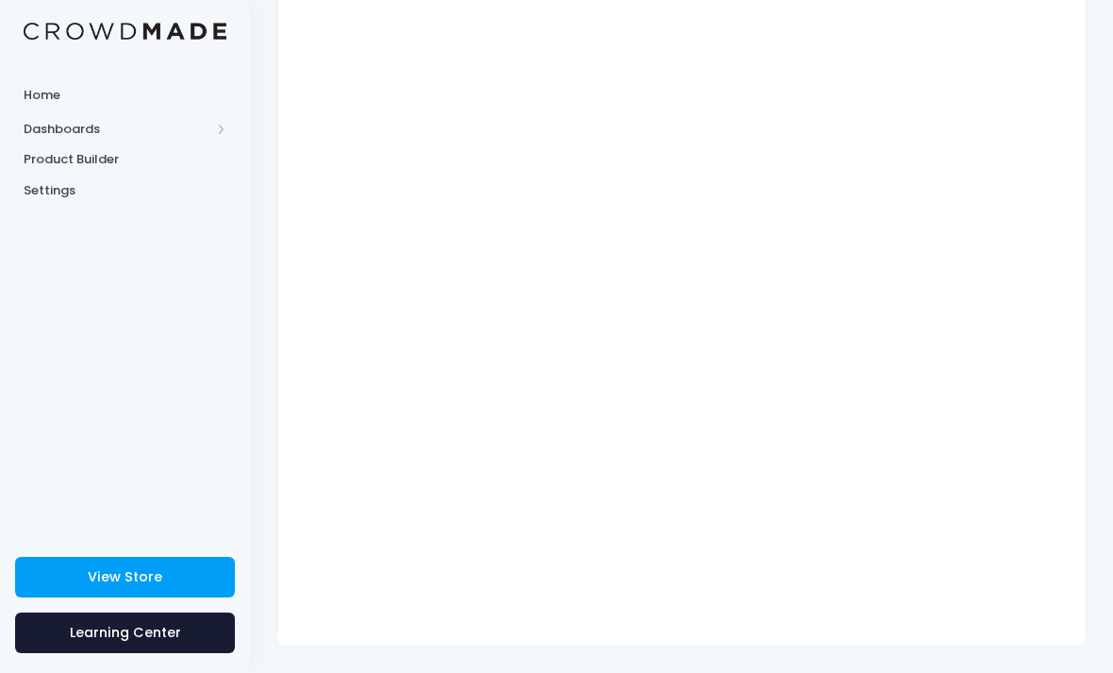
type input "$22.46 - $26.70"
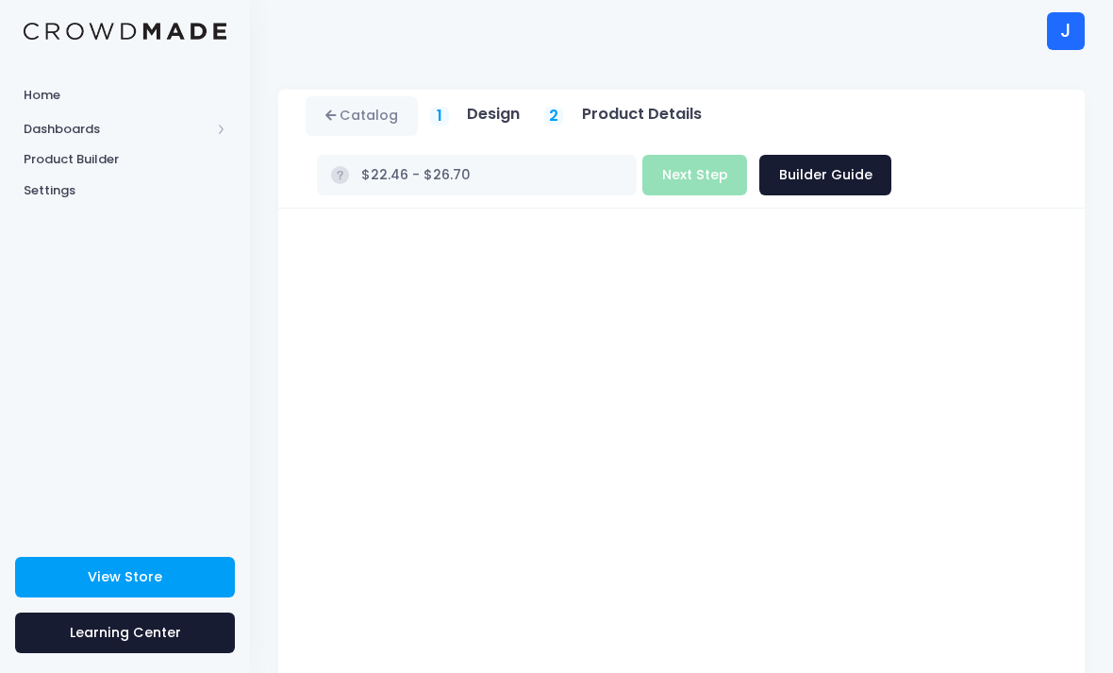
click at [784, 172] on link "Builder Guide" at bounding box center [825, 175] width 132 height 41
type input "$Infinity - $-Infinity"
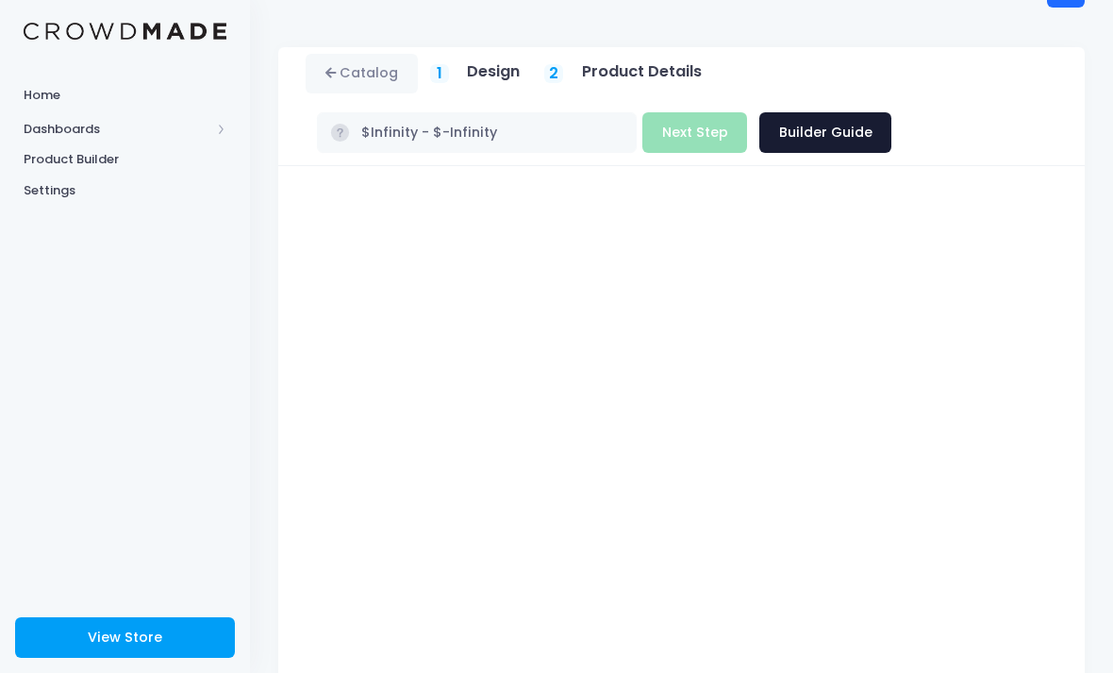
scroll to position [40, 0]
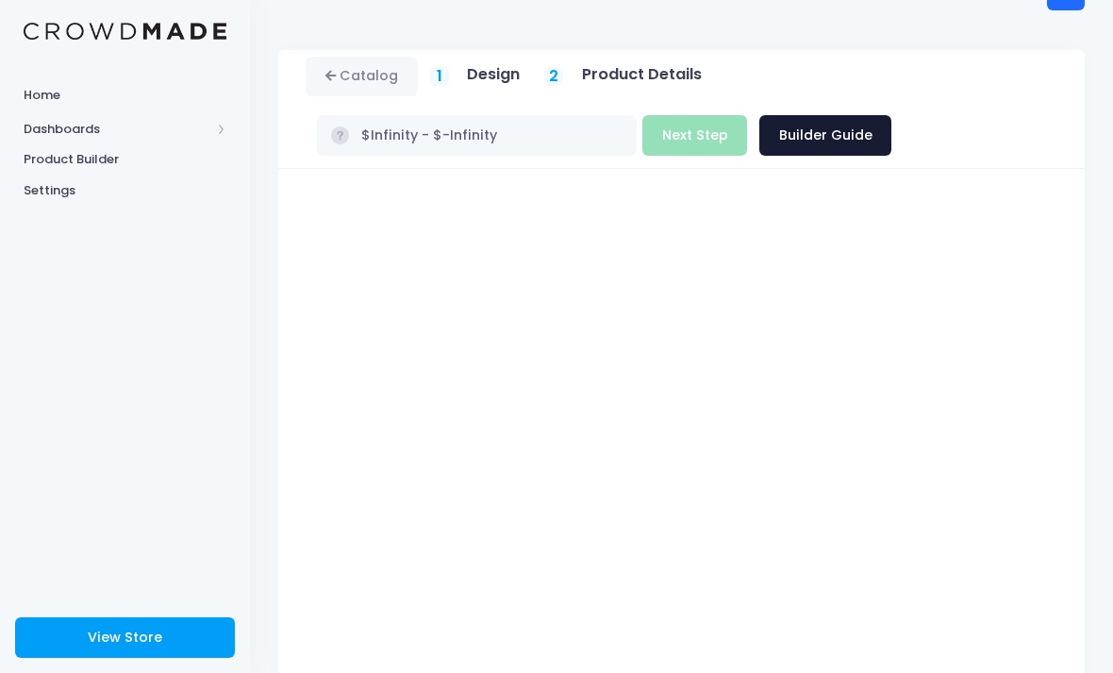
click at [498, 67] on h5 "Design" at bounding box center [493, 74] width 53 height 19
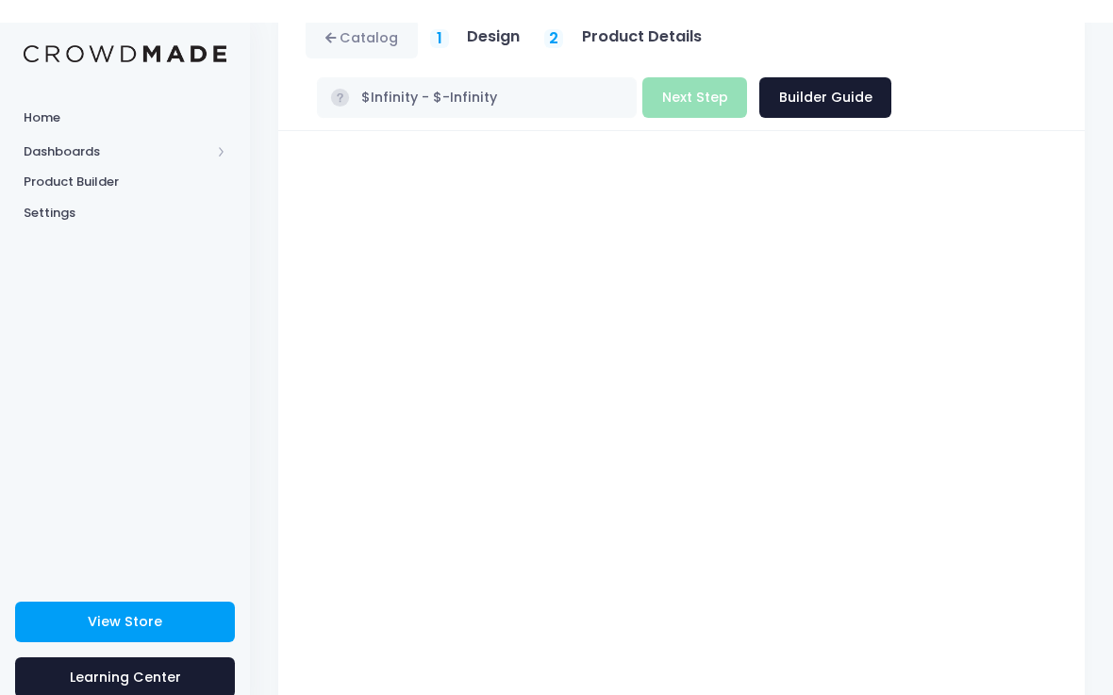
scroll to position [77, 0]
